Goal: Answer question/provide support: Share knowledge or assist other users

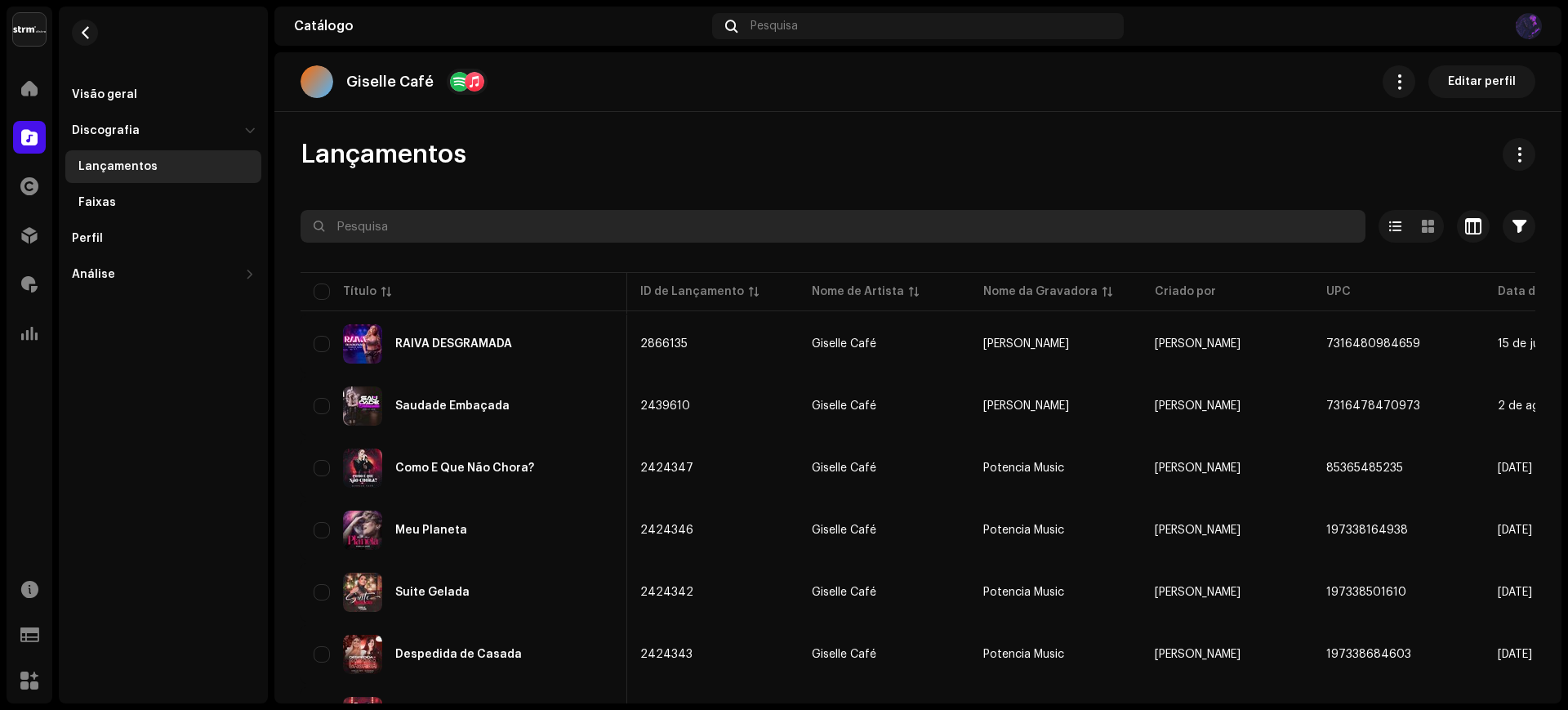
scroll to position [0, 388]
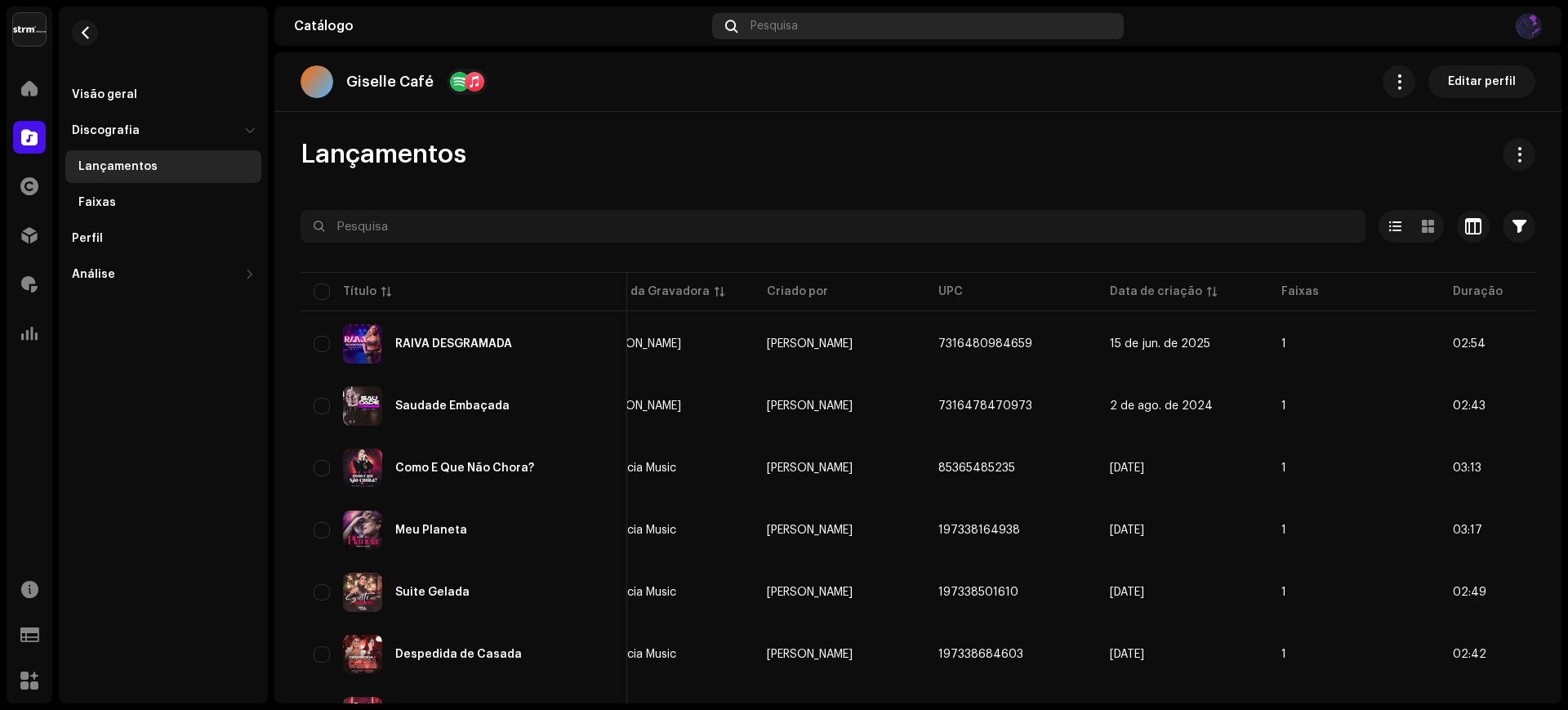
click at [876, 23] on div "Pesquisa" at bounding box center [918, 25] width 412 height 26
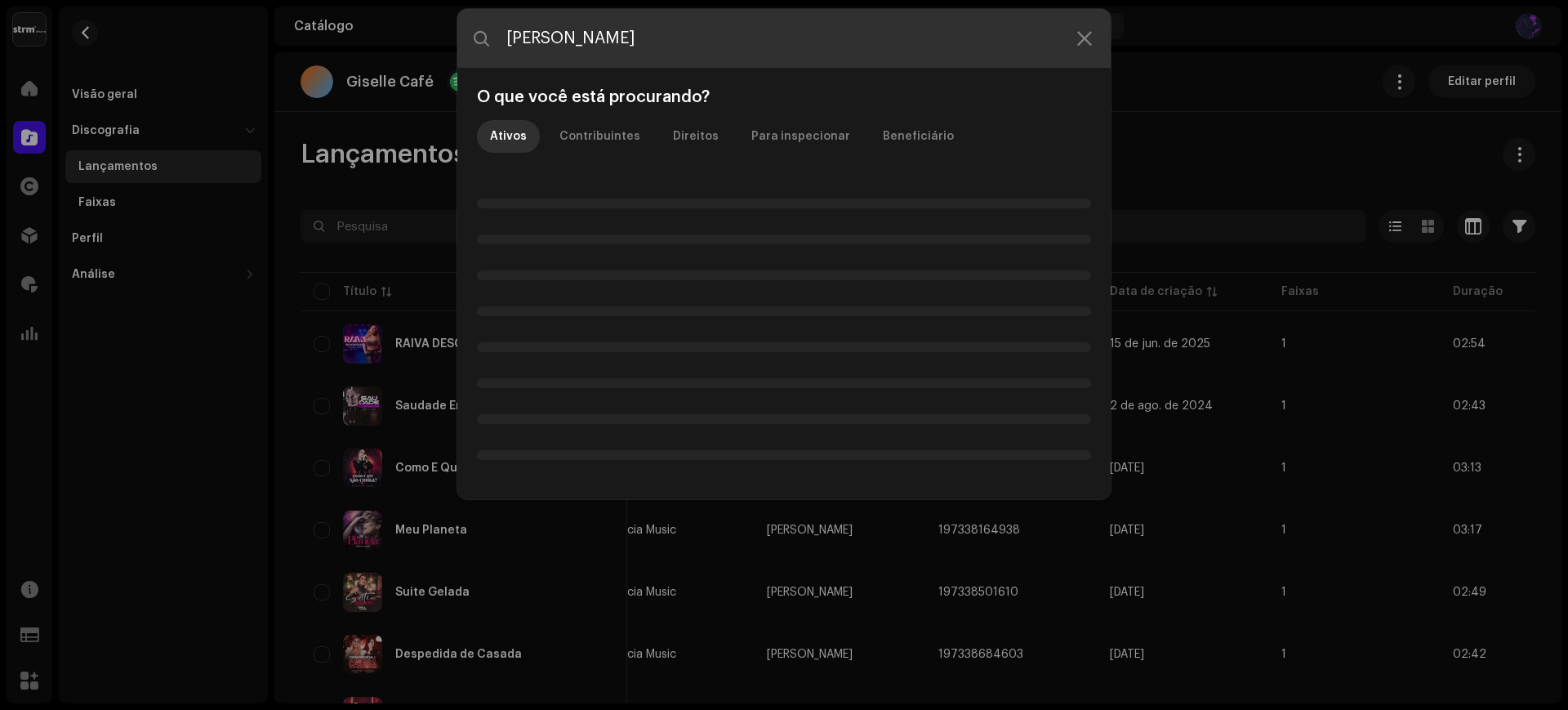
click at [613, 37] on input "[PERSON_NAME]" at bounding box center [783, 38] width 653 height 59
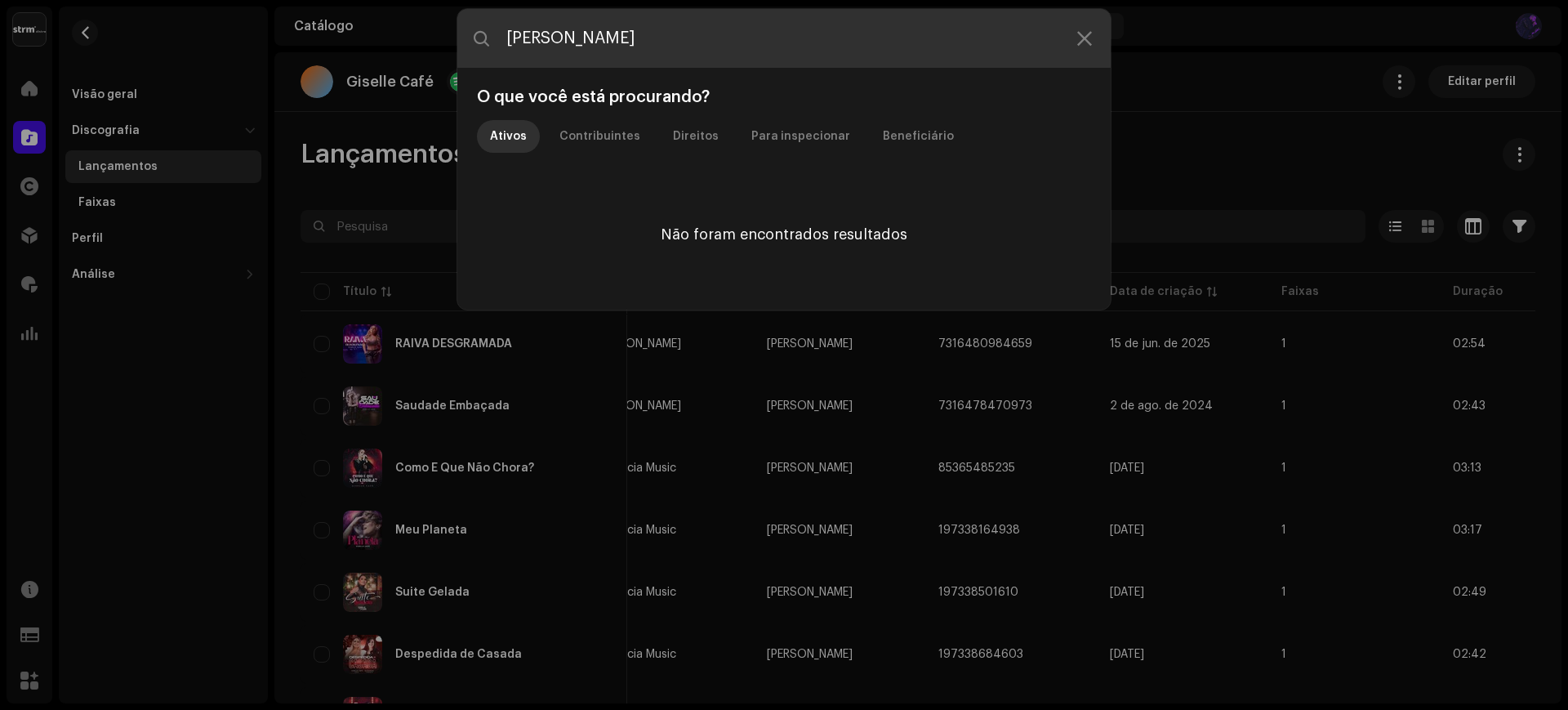
drag, startPoint x: 650, startPoint y: 36, endPoint x: 490, endPoint y: 36, distance: 160.0
click at [490, 36] on input "[PERSON_NAME]" at bounding box center [783, 38] width 653 height 59
paste input "[EMAIL_ADDRESS][DOMAIN_NAME]"
drag, startPoint x: 698, startPoint y: 33, endPoint x: 504, endPoint y: 23, distance: 194.3
click at [504, 23] on input "[EMAIL_ADDRESS][DOMAIN_NAME]" at bounding box center [783, 38] width 653 height 59
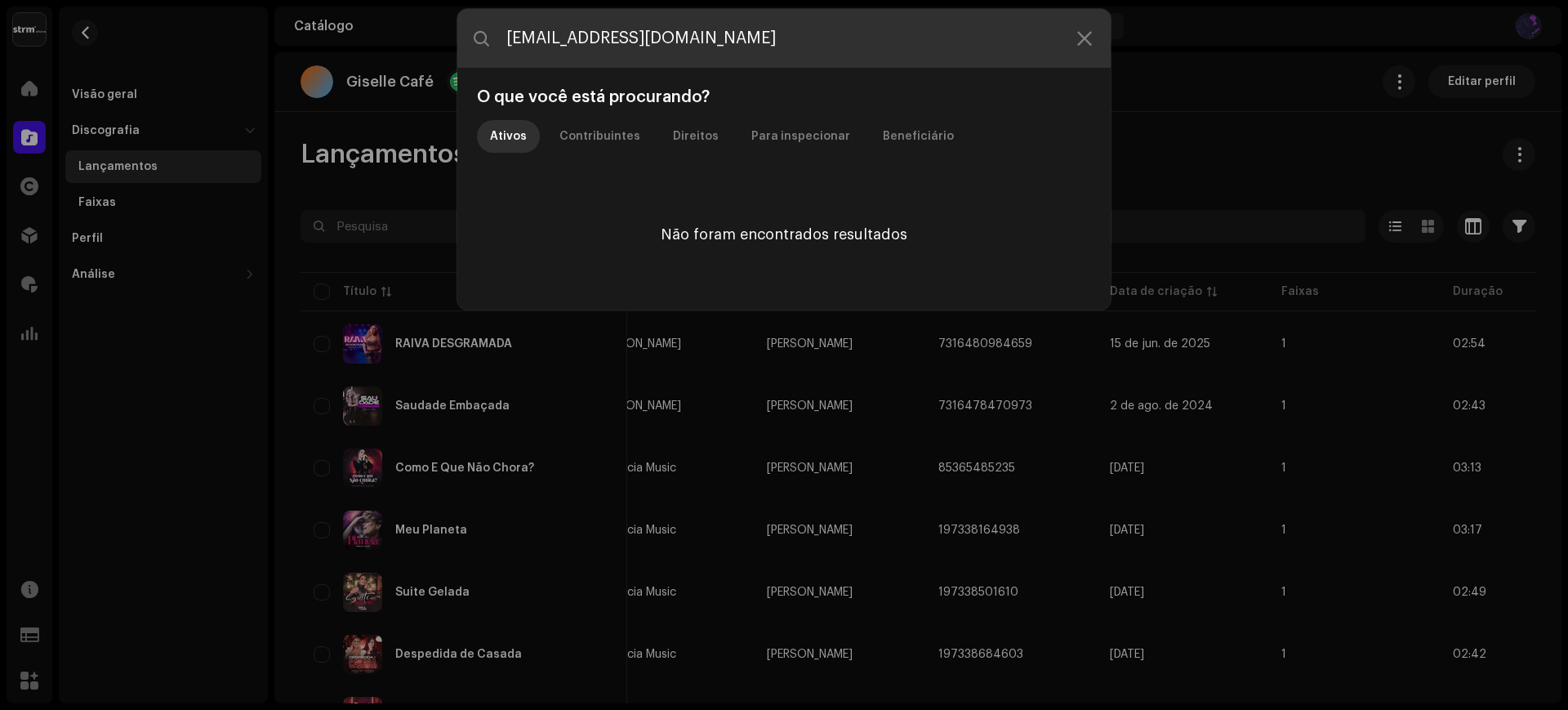
paste input "7316478419071"
drag, startPoint x: 624, startPoint y: 38, endPoint x: 444, endPoint y: 36, distance: 180.0
click at [444, 36] on div "7316478419071 O que você está procurando? Ativos Contribuintes Direitos Para in…" at bounding box center [784, 355] width 1568 height 710
paste input "DJ MT SILVÉRIO"
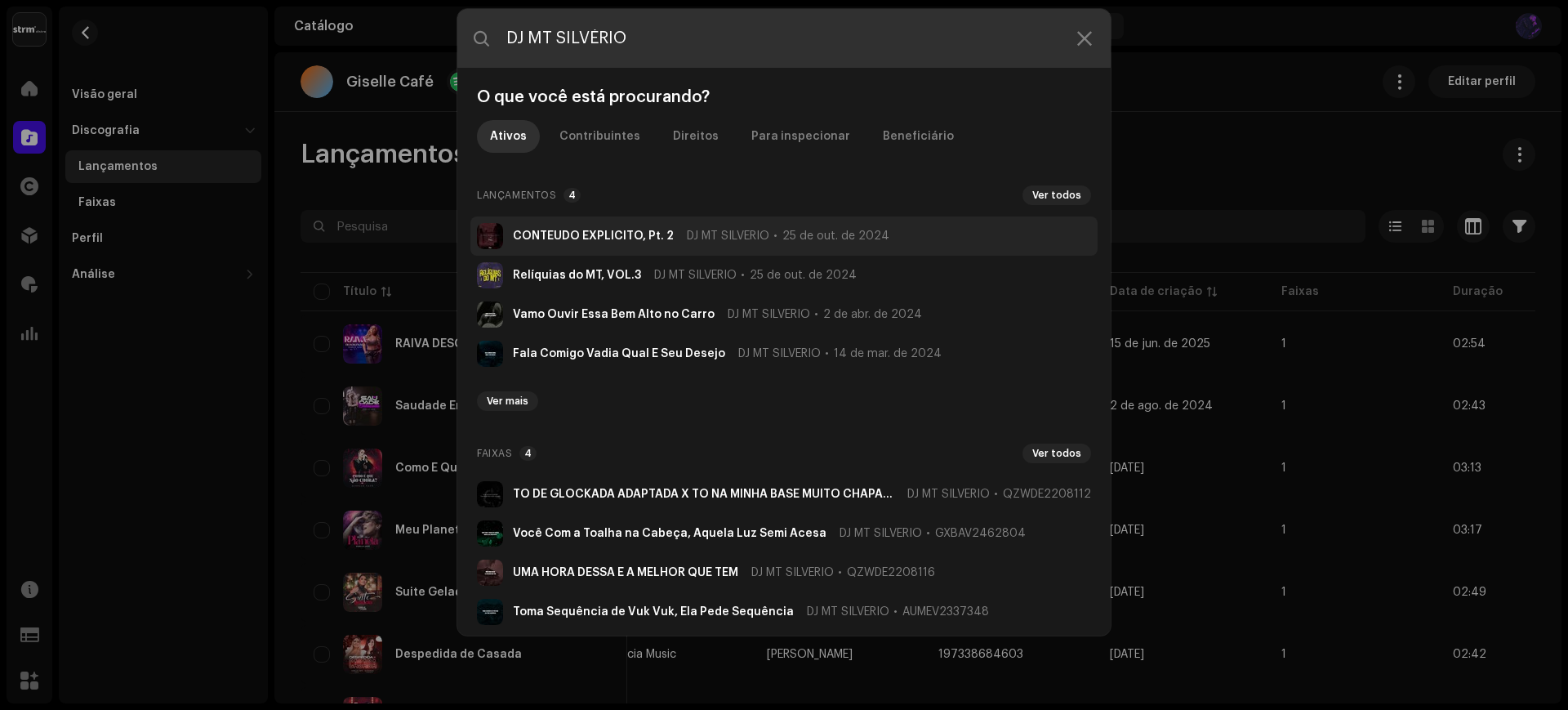
type input "DJ MT SILVÉRIO"
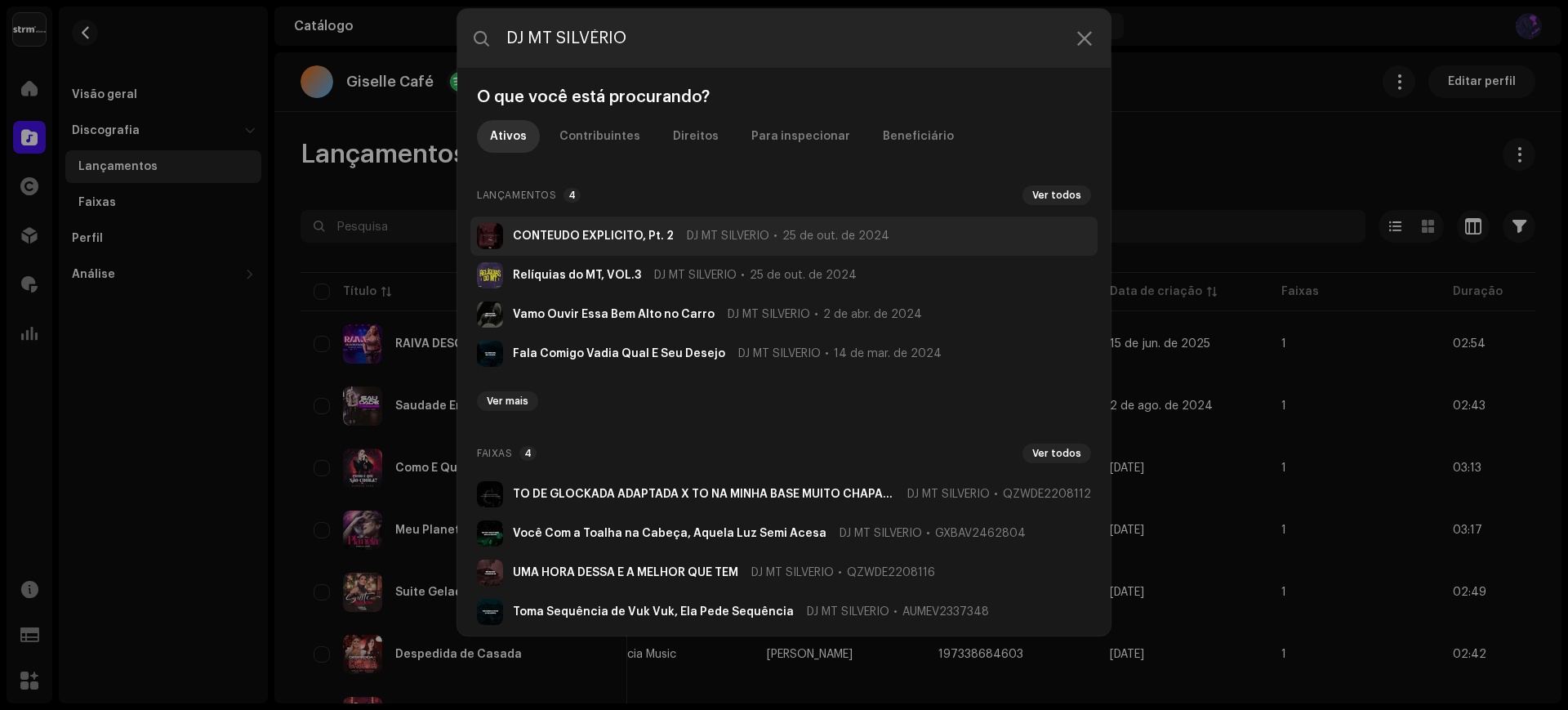
click at [738, 235] on span "DJ MT SILVÉRIO" at bounding box center [728, 236] width 83 height 13
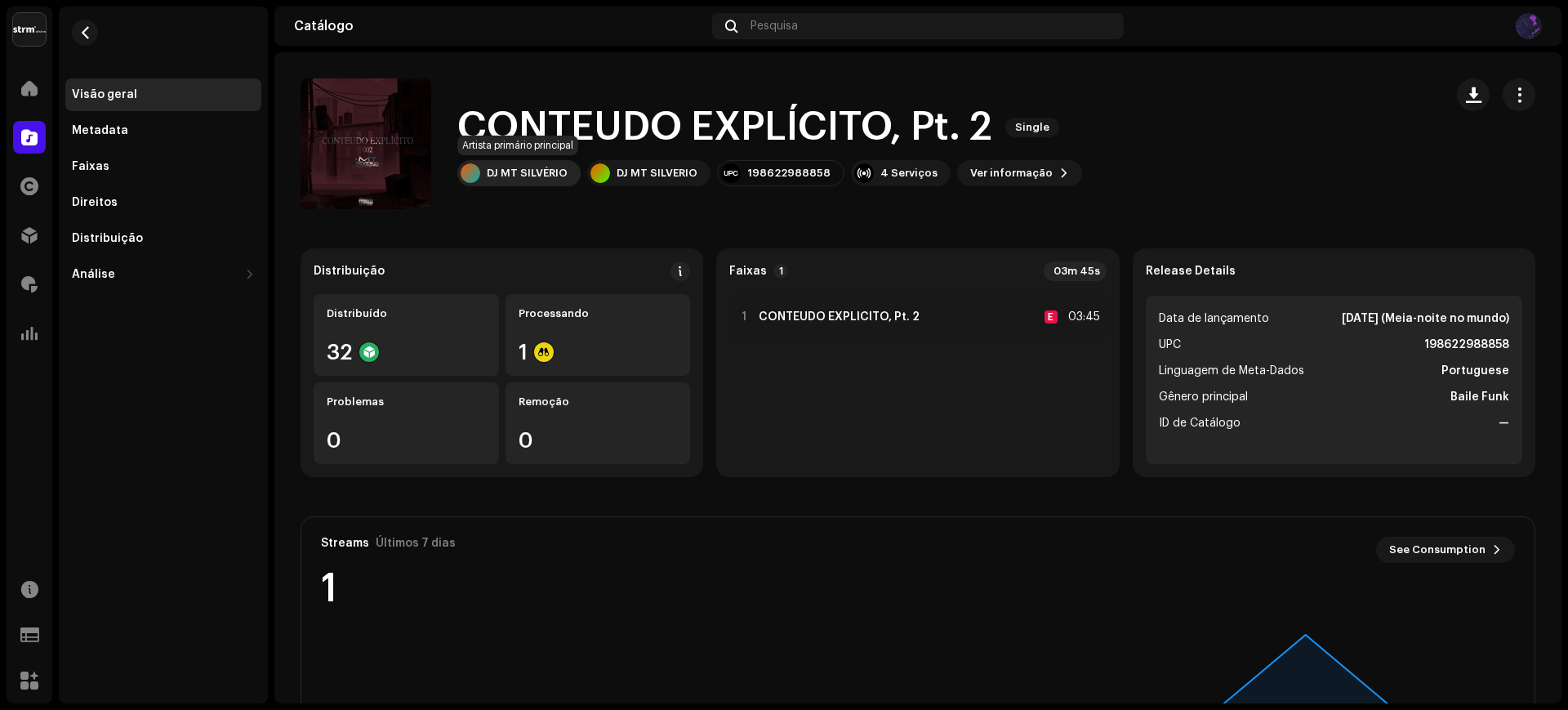
click at [534, 171] on div "DJ MT SILVÉRIO" at bounding box center [527, 173] width 81 height 13
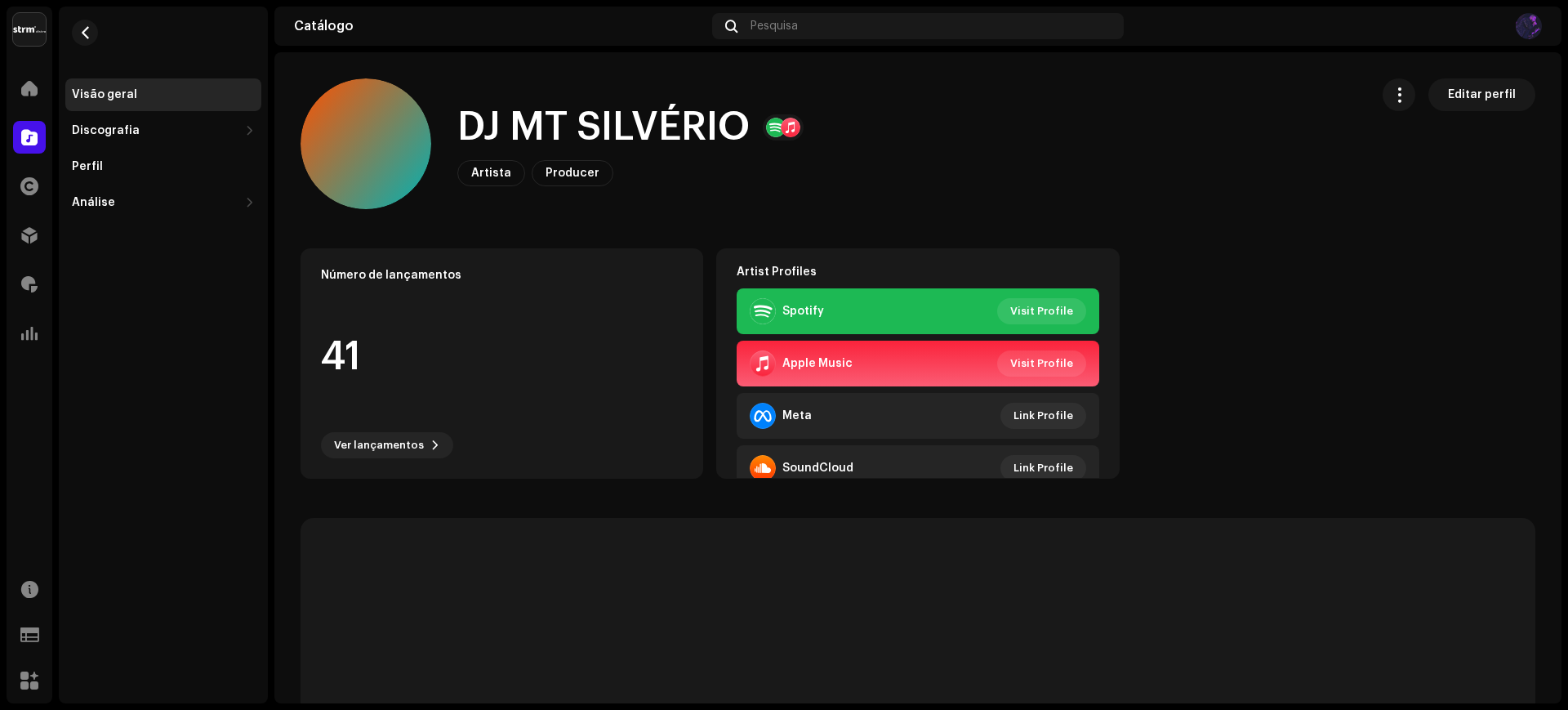
drag, startPoint x: 1370, startPoint y: 95, endPoint x: 1391, endPoint y: 97, distance: 21.1
click at [1371, 95] on div "DJ MT [PERSON_NAME] Artista Producer Editar perfil Editar perfil" at bounding box center [918, 144] width 1235 height 131
click at [1391, 97] on span "button" at bounding box center [1398, 95] width 15 height 13
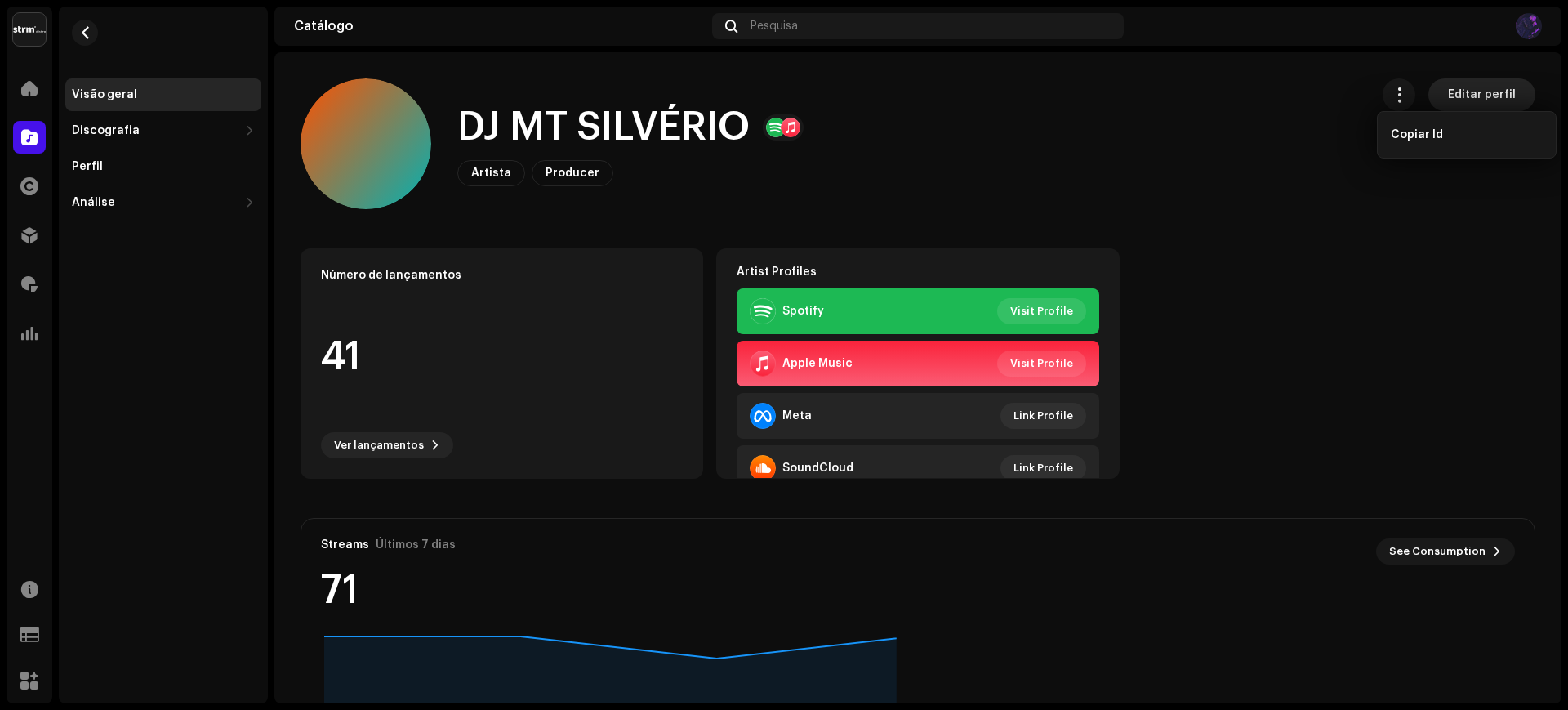
click at [1472, 85] on span "Editar perfil" at bounding box center [1481, 95] width 68 height 33
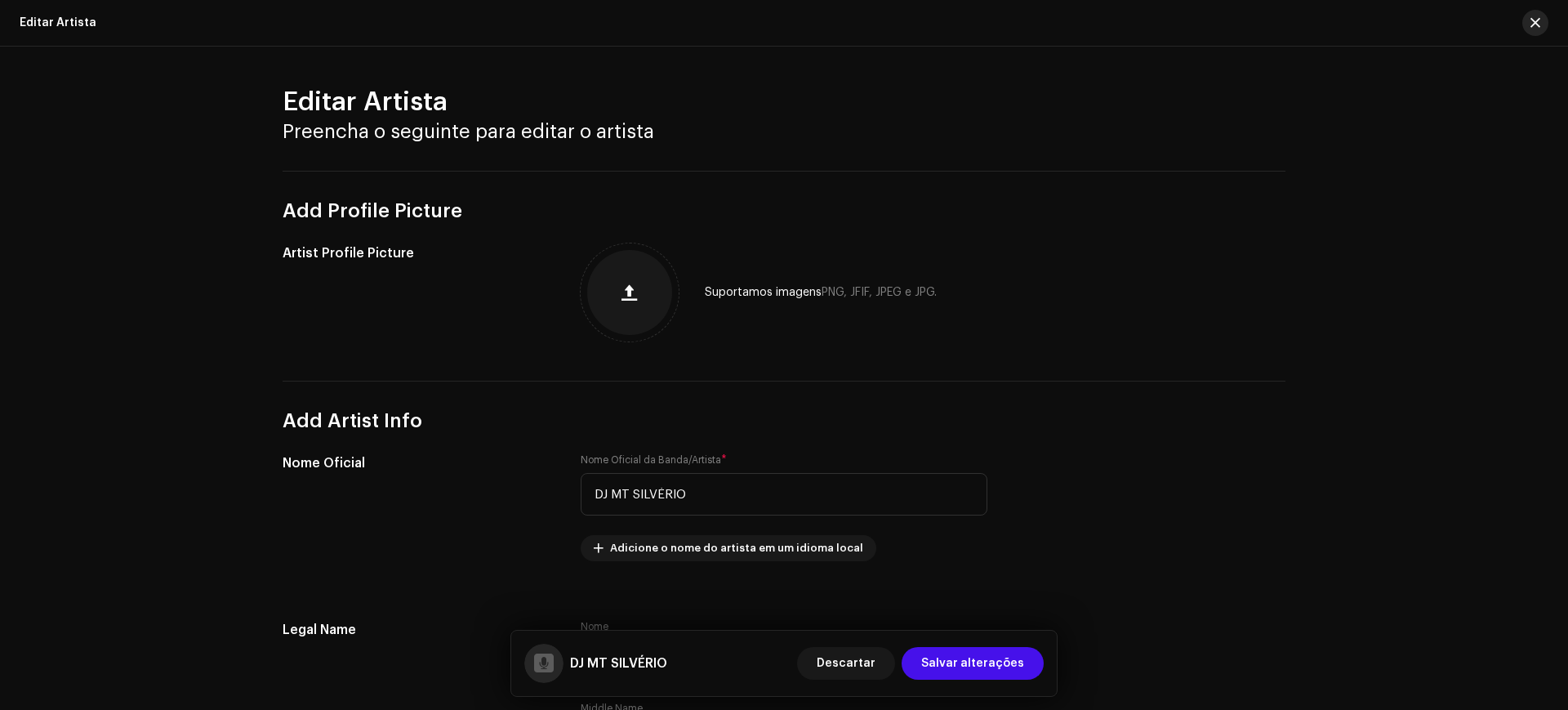
click at [1537, 16] on span "button" at bounding box center [1534, 23] width 10 height 13
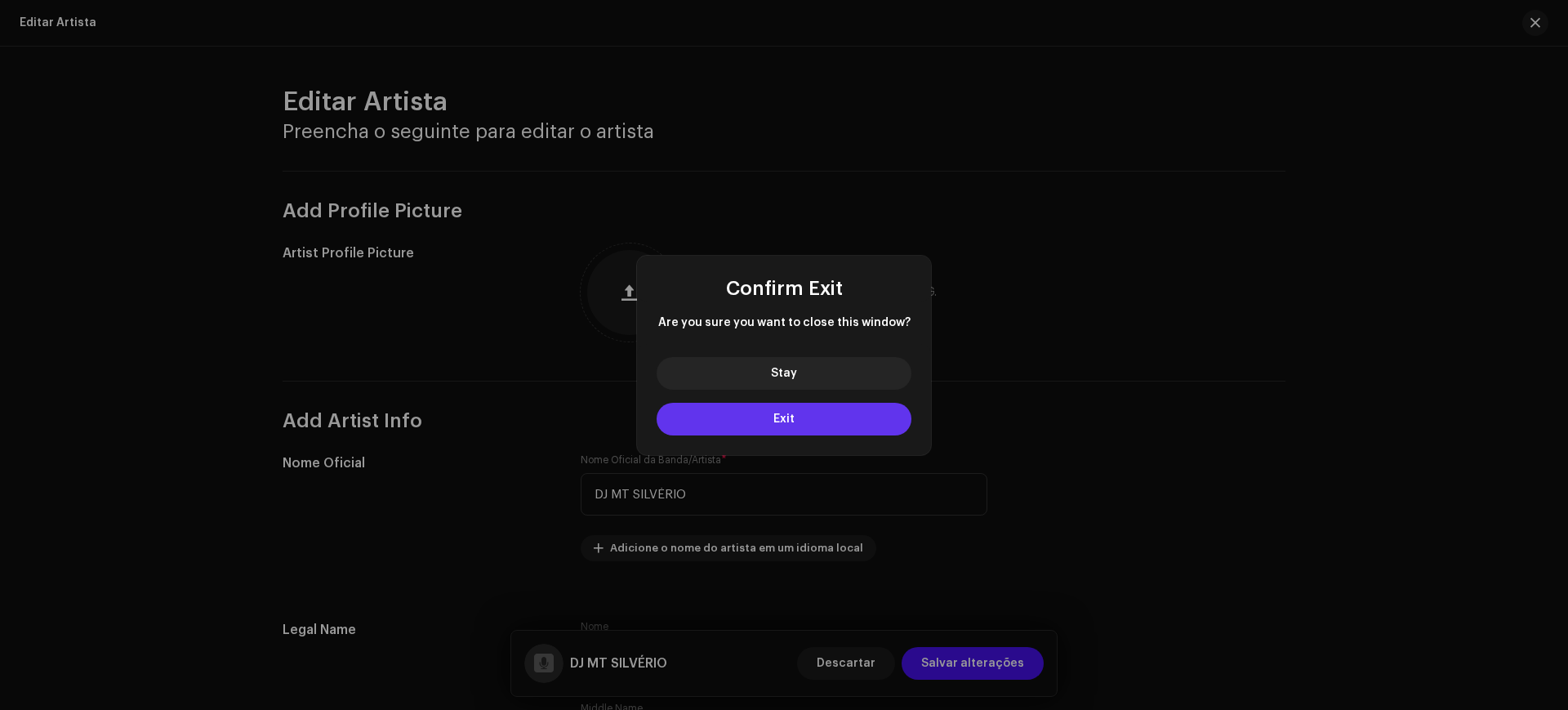
click at [839, 422] on button "Exit" at bounding box center [784, 419] width 254 height 33
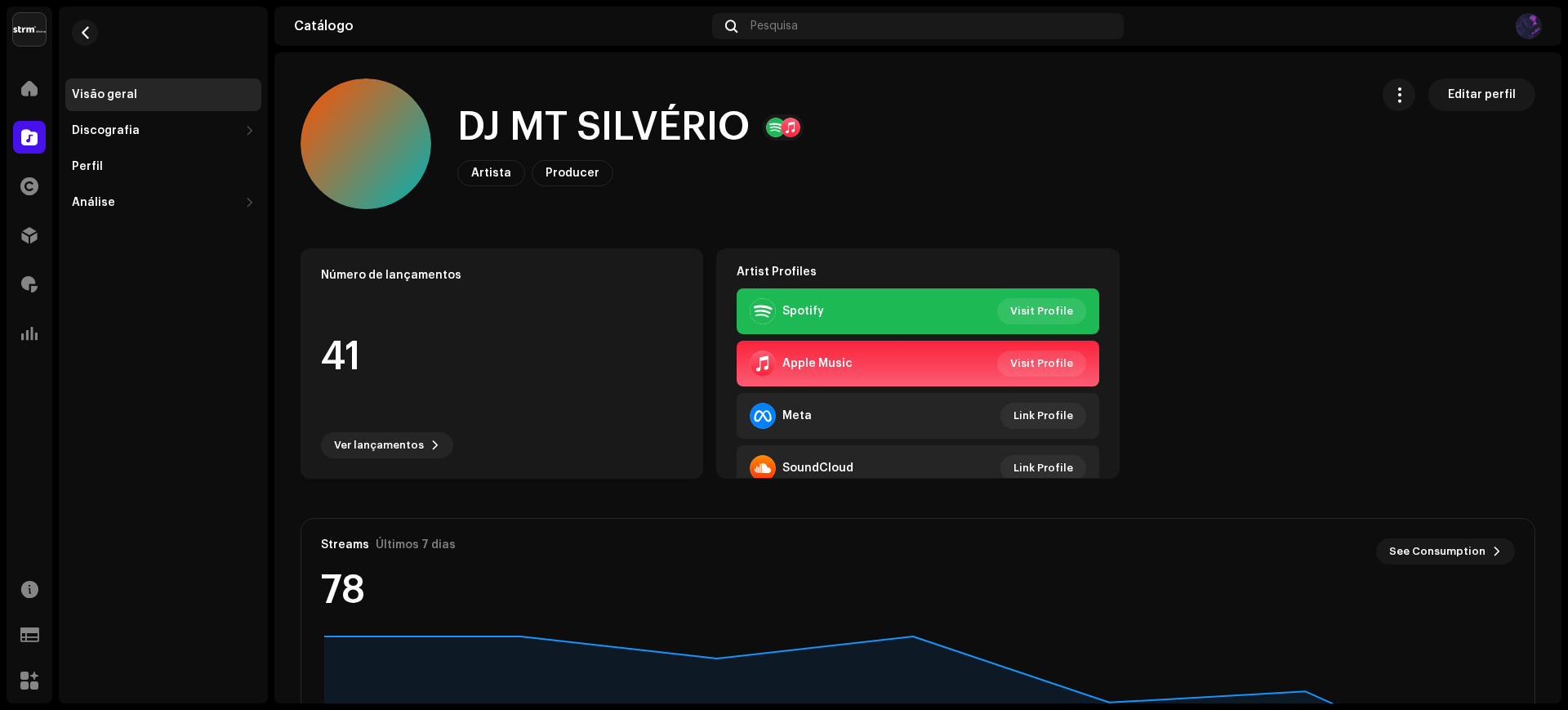
click at [1534, 29] on img at bounding box center [1528, 25] width 26 height 26
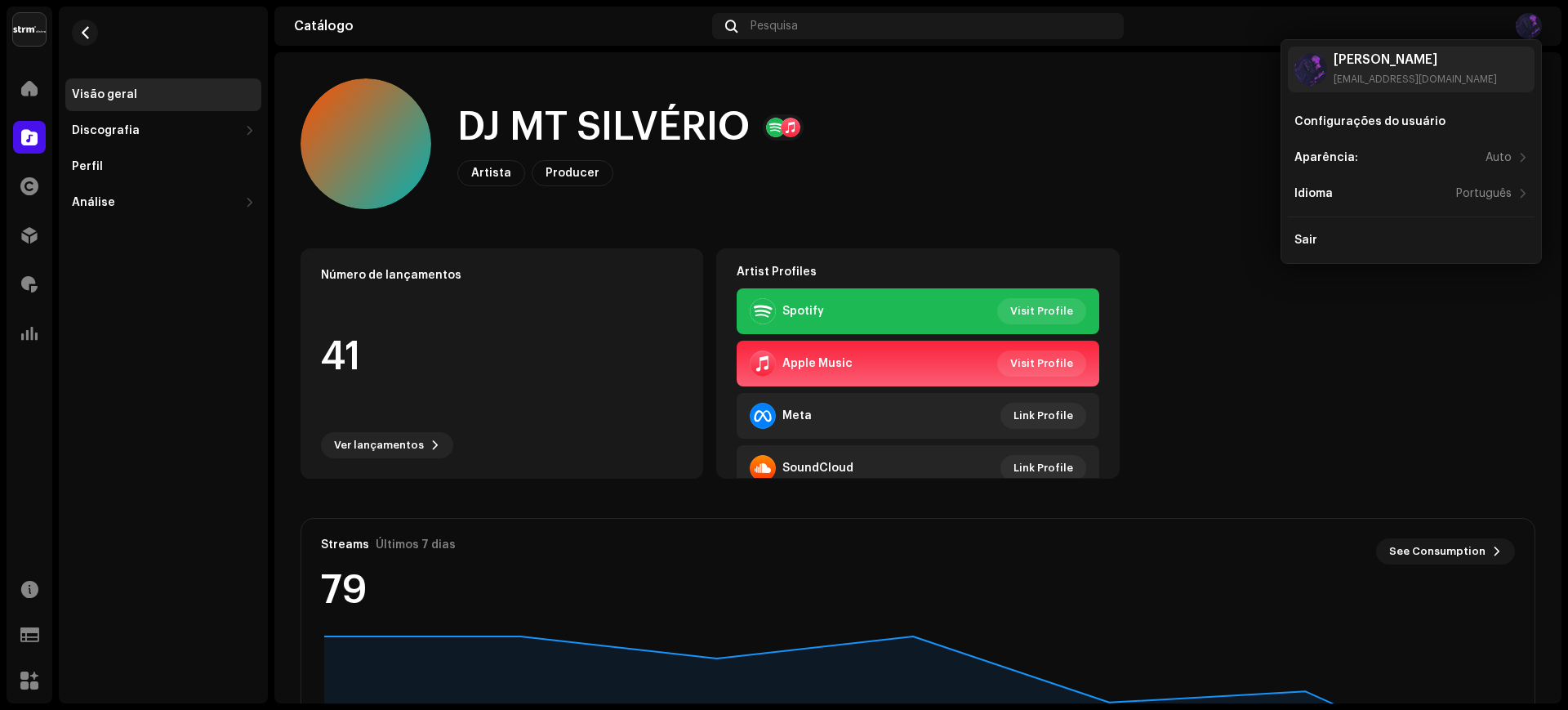
click at [1172, 109] on div "DJ MT [PERSON_NAME] Artista Producer Editar perfil" at bounding box center [829, 144] width 1056 height 131
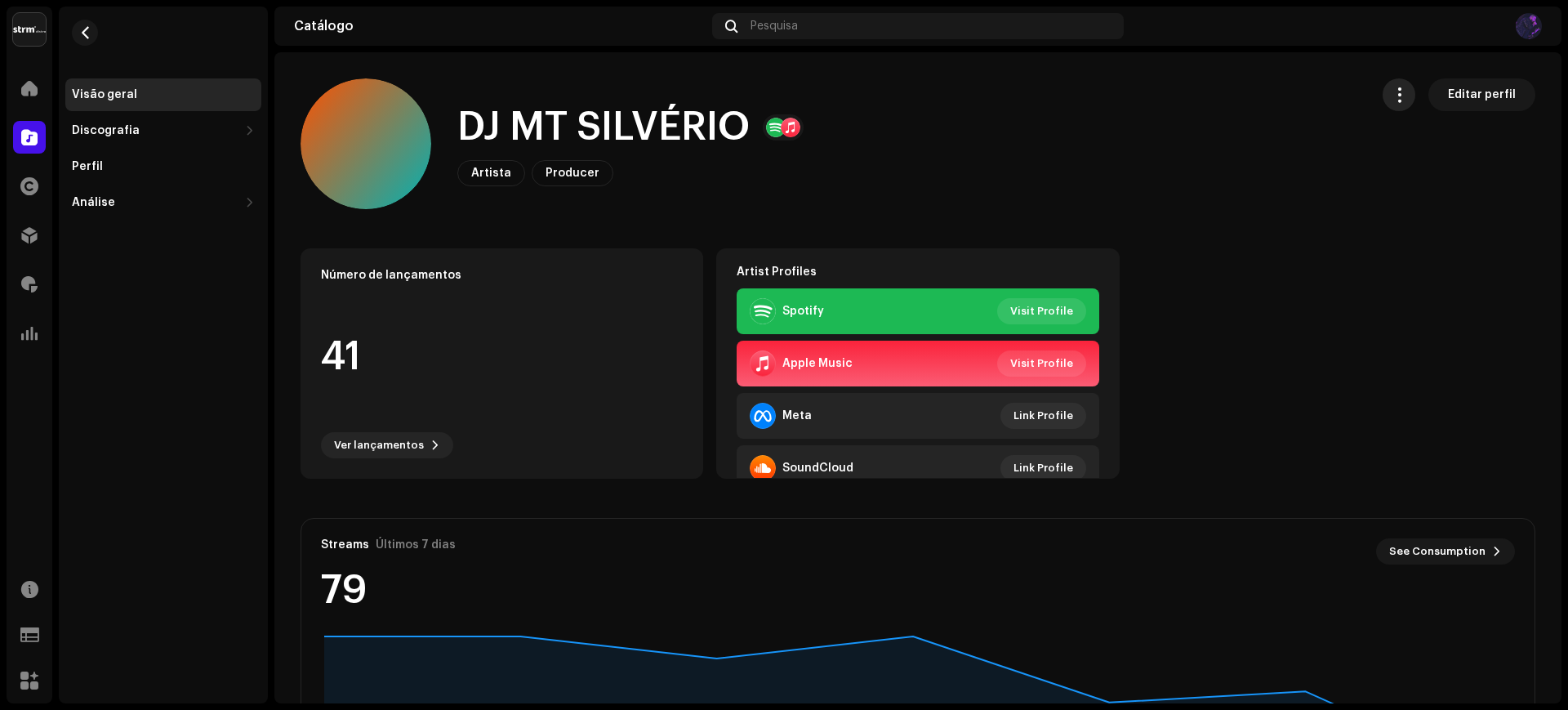
click at [1391, 101] on span "button" at bounding box center [1398, 95] width 15 height 13
click at [1082, 135] on div "DJ MT [PERSON_NAME] Artista Producer Editar perfil" at bounding box center [829, 144] width 1056 height 131
click at [36, 37] on img at bounding box center [29, 29] width 33 height 33
click at [27, 78] on div at bounding box center [29, 88] width 33 height 33
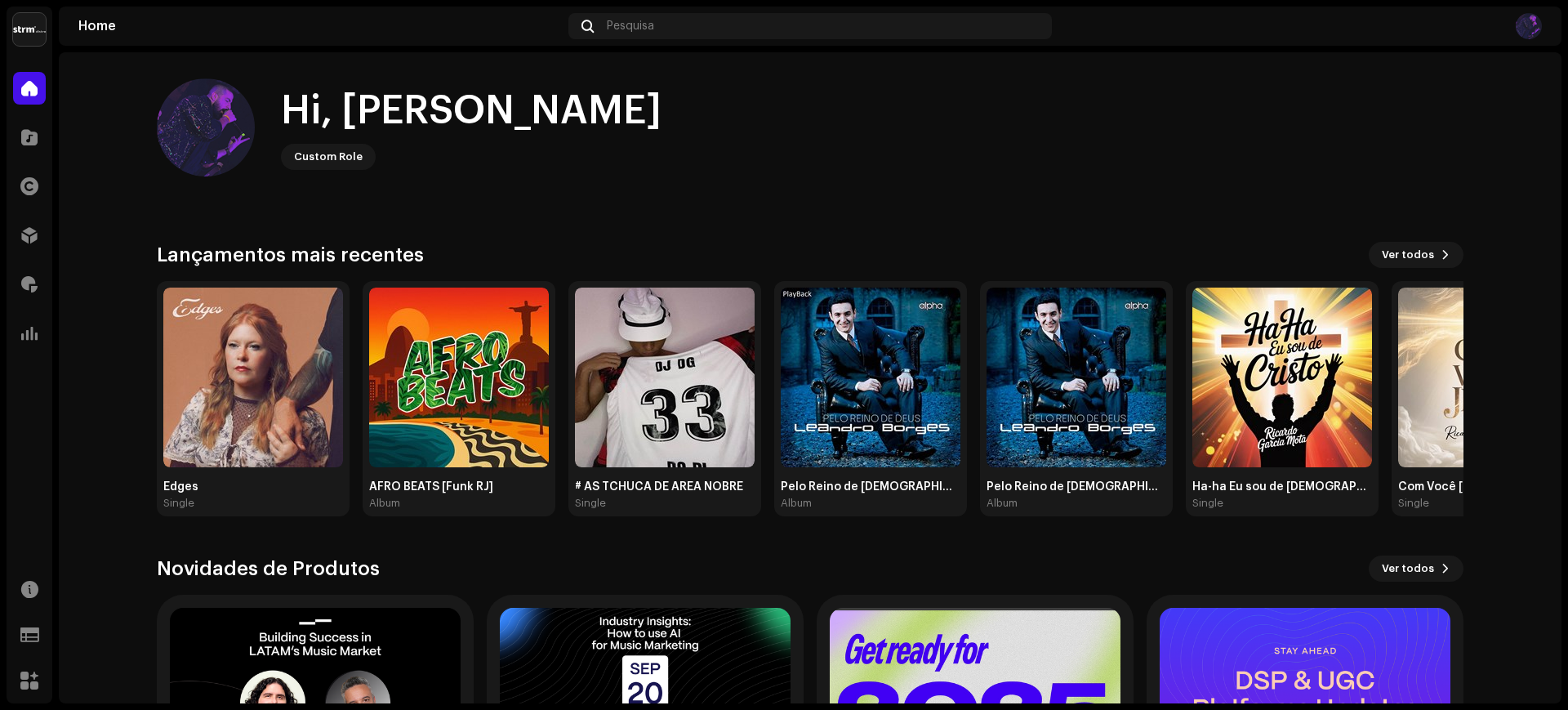
click at [1523, 25] on img at bounding box center [1528, 25] width 26 height 26
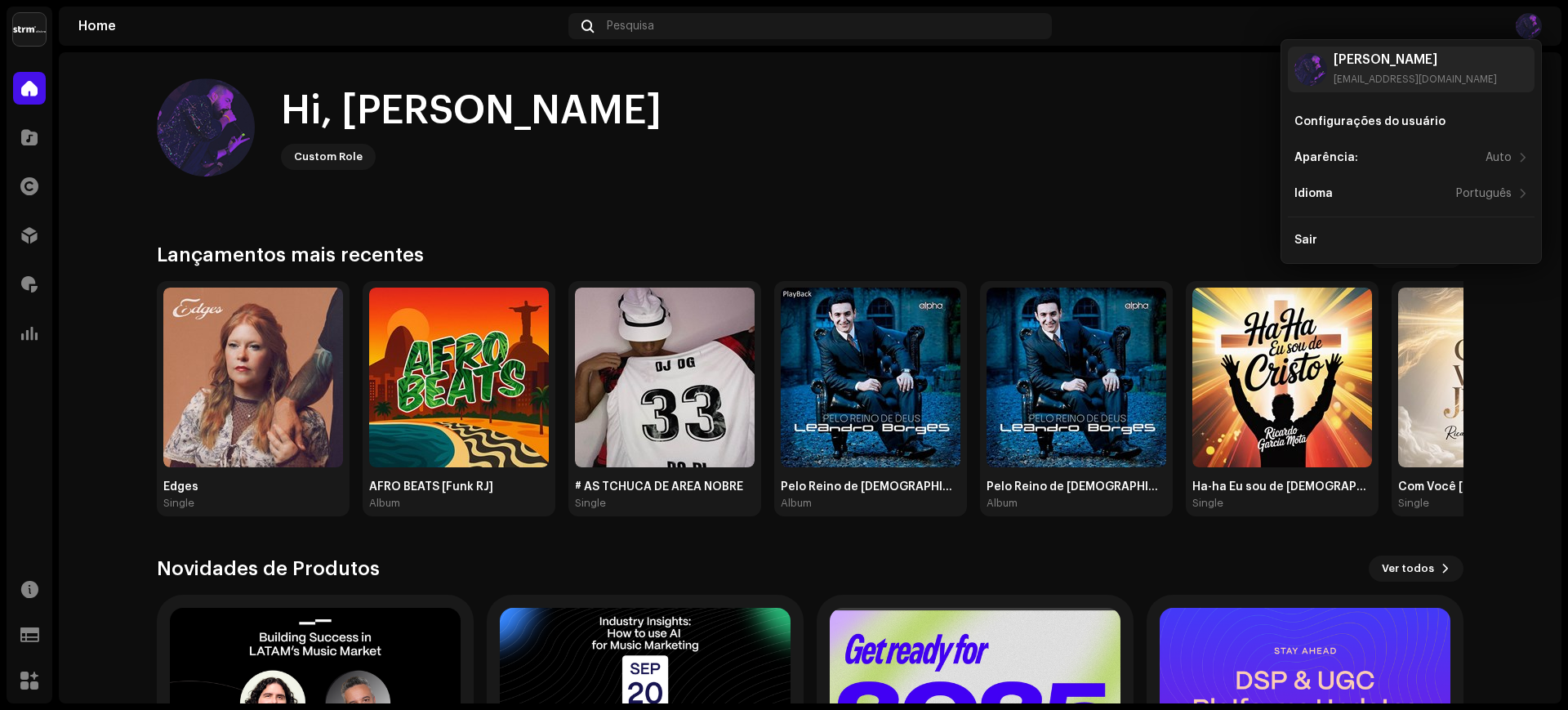
click at [754, 153] on div "Hi, [PERSON_NAME] Custom Role" at bounding box center [810, 127] width 1306 height 98
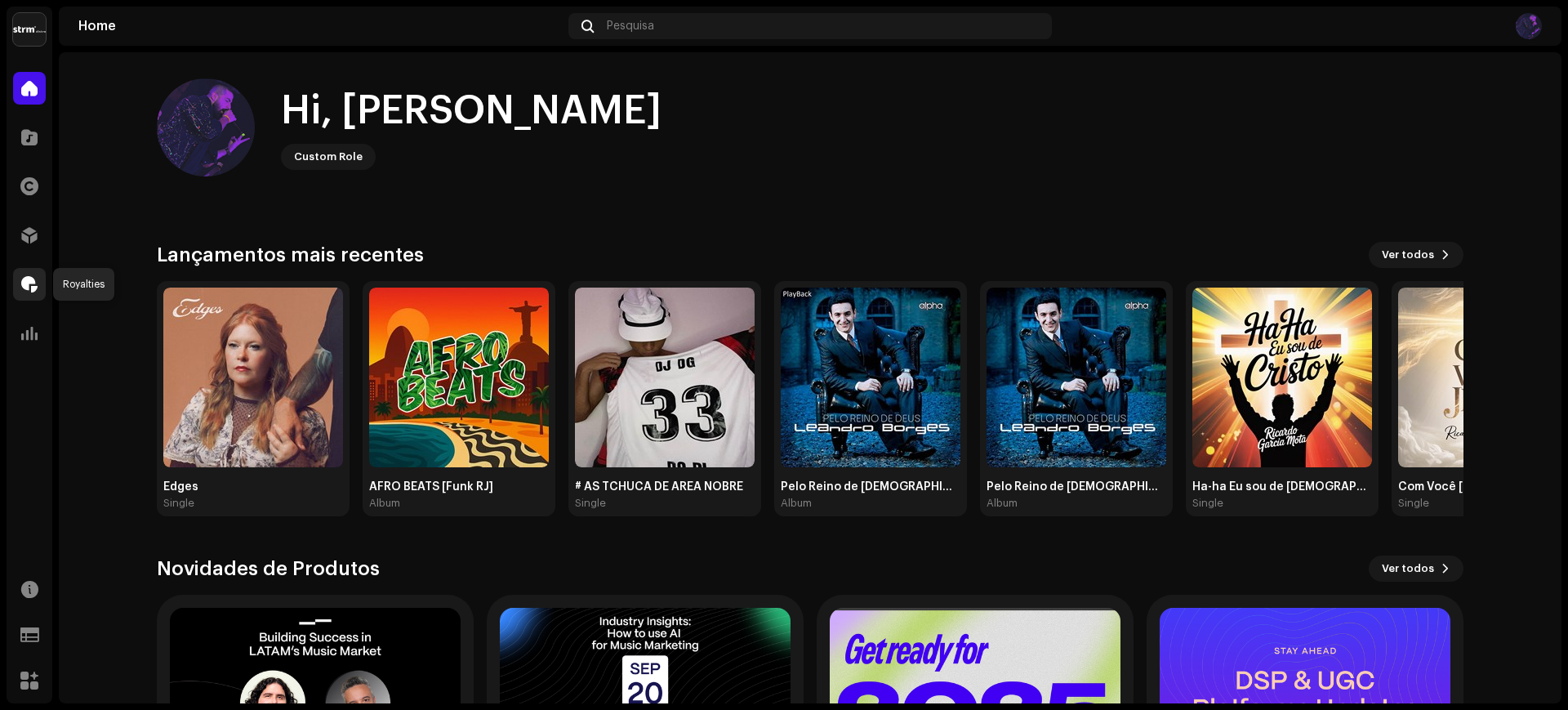
click at [17, 283] on div at bounding box center [29, 285] width 33 height 33
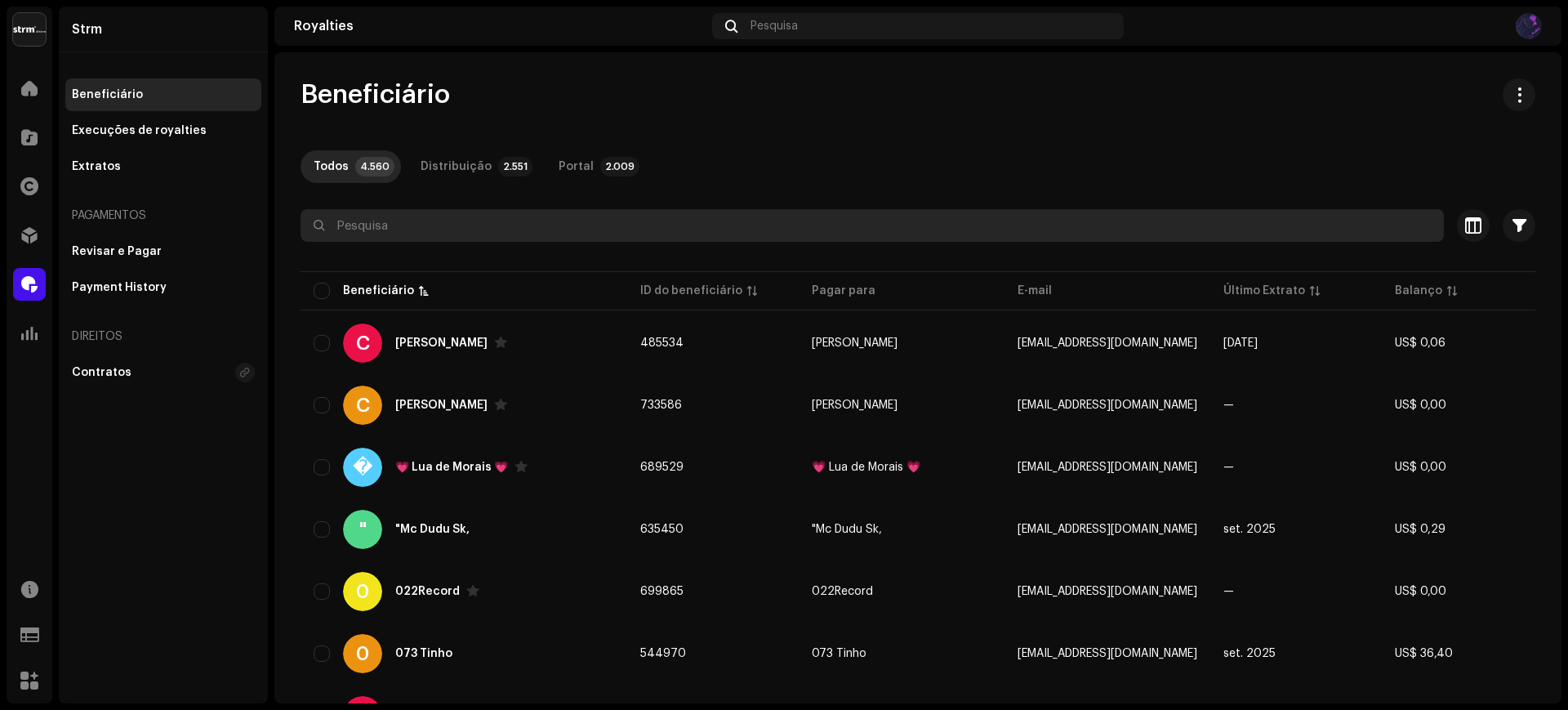
click at [398, 215] on input "text" at bounding box center [872, 225] width 1143 height 33
paste input "DJ MT SILVÉRIO"
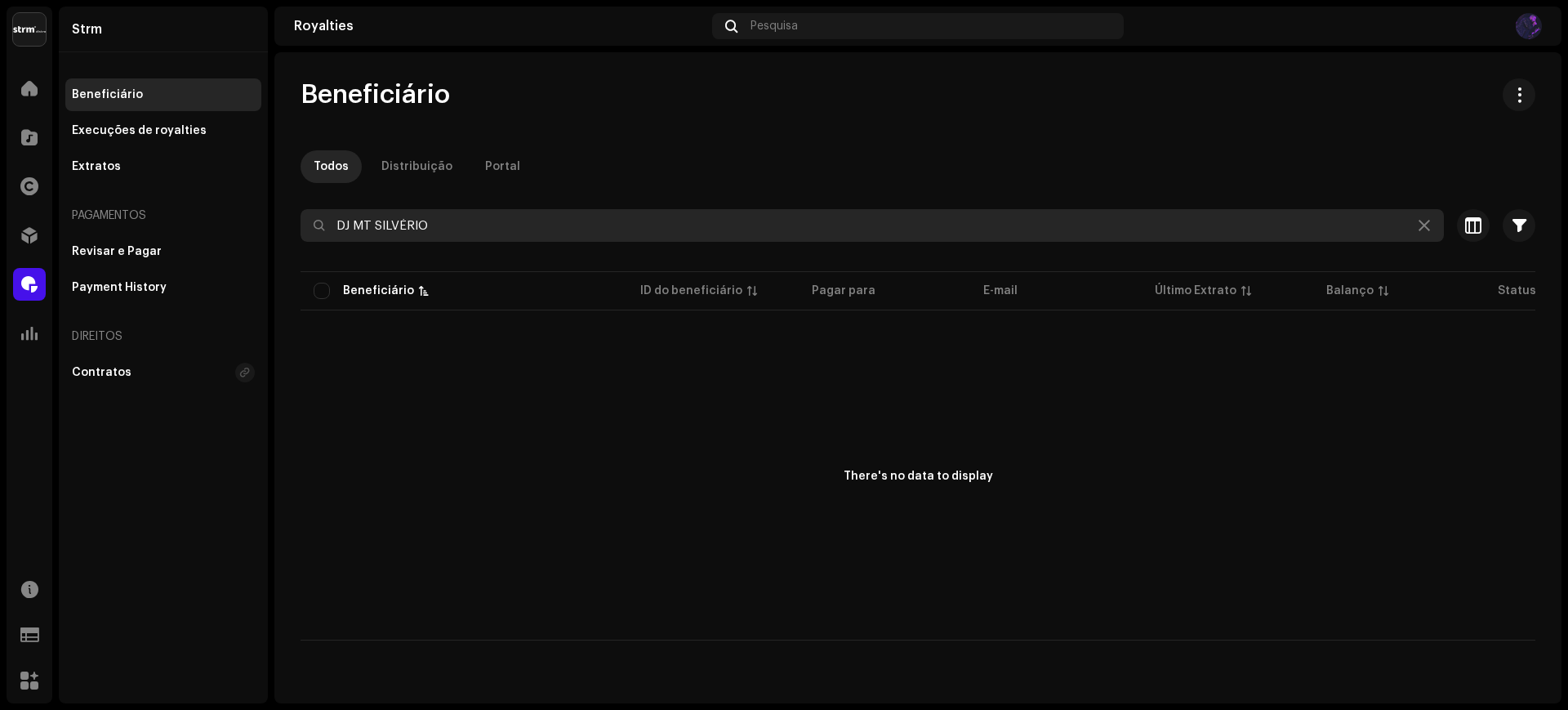
drag, startPoint x: 346, startPoint y: 227, endPoint x: 296, endPoint y: 227, distance: 50.0
click at [296, 227] on div "Beneficiário Todos Distribuição Portal DJ MT SILVÉRIO Selecionado 0 Deseleciona…" at bounding box center [918, 359] width 1286 height 562
paste input "[EMAIL_ADDRESS][DOMAIN_NAME]"
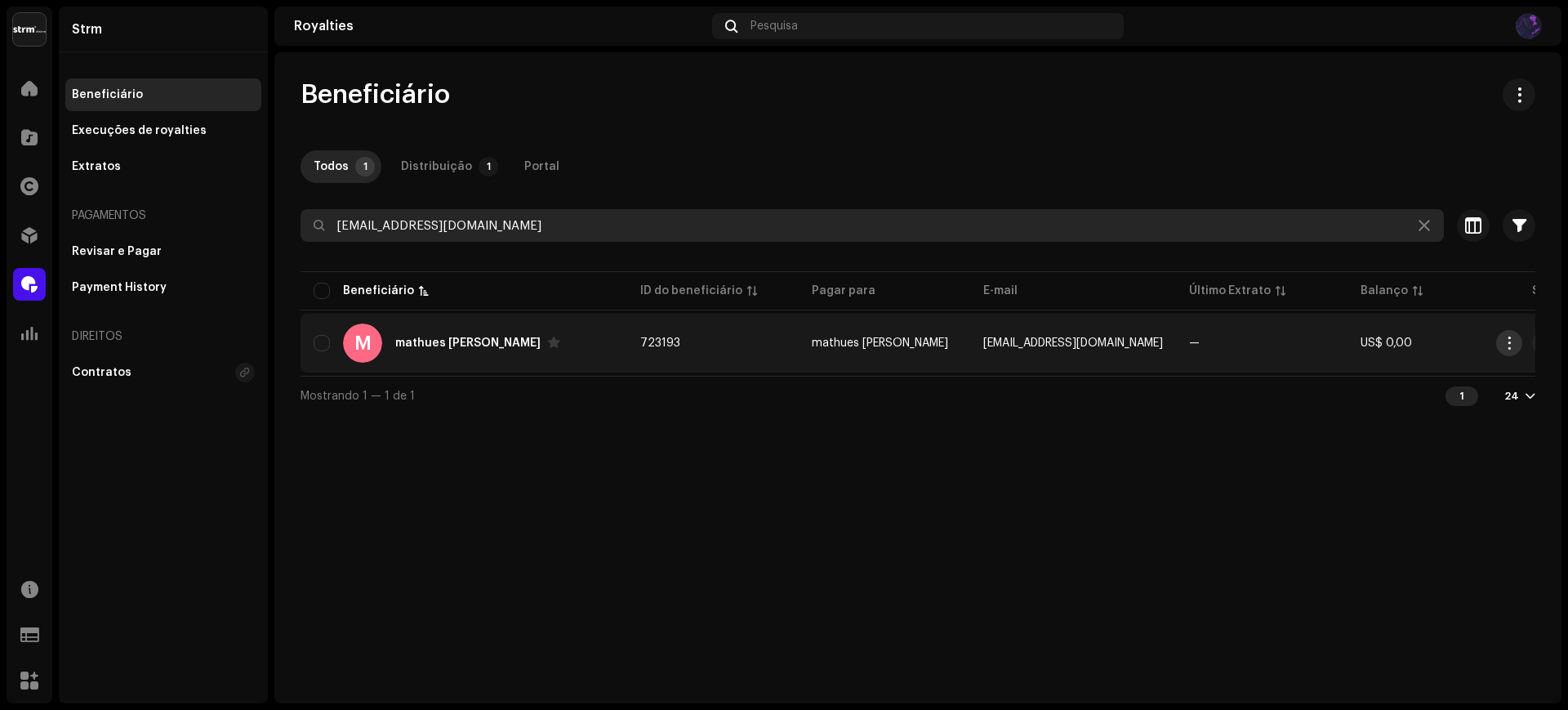
type input "[EMAIL_ADDRESS][DOMAIN_NAME]"
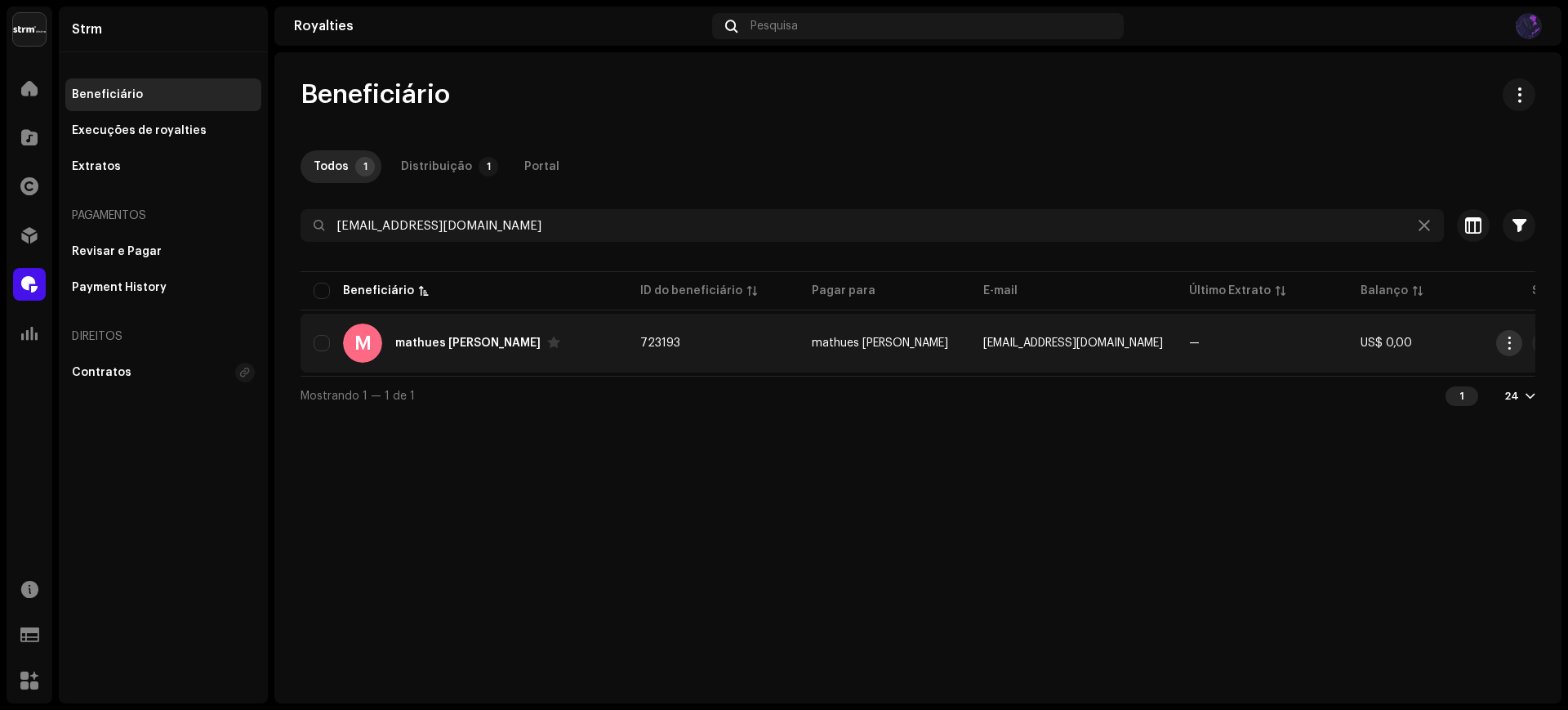
click at [1504, 340] on span "button" at bounding box center [1509, 343] width 12 height 13
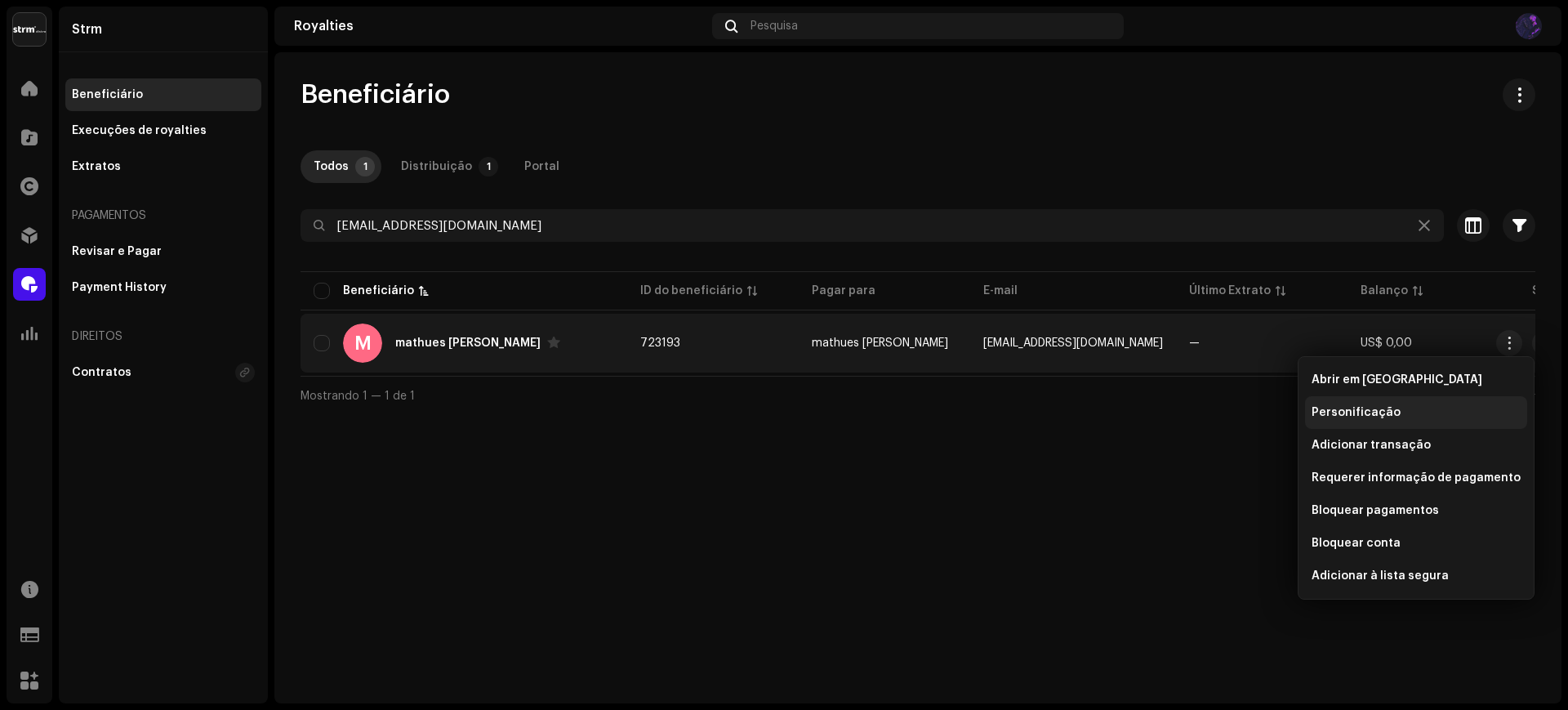
click at [1414, 415] on div "Personificação" at bounding box center [1415, 413] width 209 height 13
